Goal: Task Accomplishment & Management: Use online tool/utility

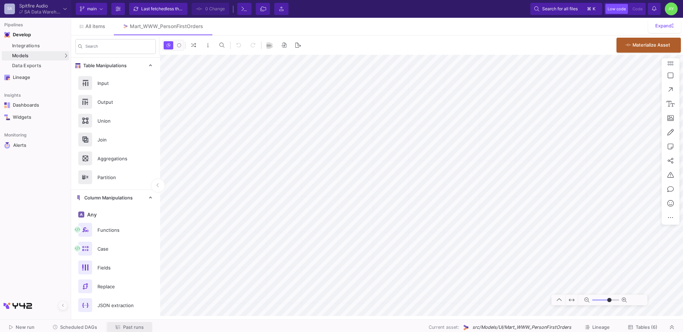
click at [133, 326] on span "Past runs" at bounding box center [133, 327] width 21 height 5
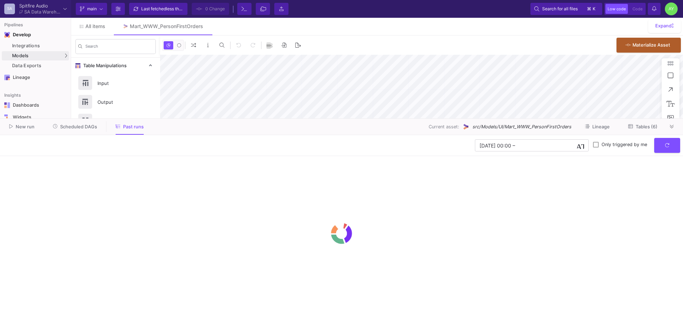
type input "-50"
